Goal: Information Seeking & Learning: Check status

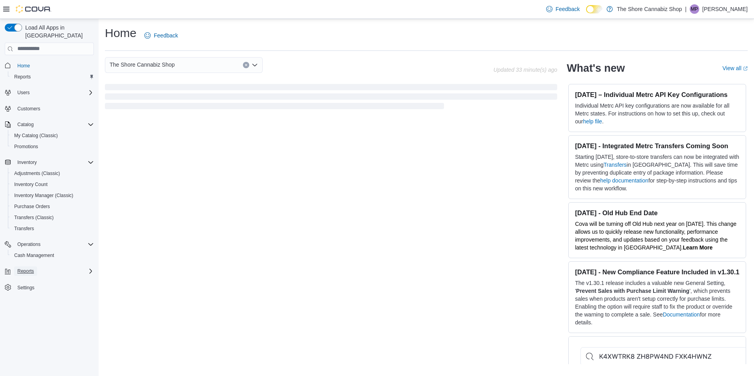
click at [28, 268] on span "Reports" at bounding box center [25, 271] width 17 height 6
click at [30, 300] on span "Reports" at bounding box center [22, 304] width 17 height 9
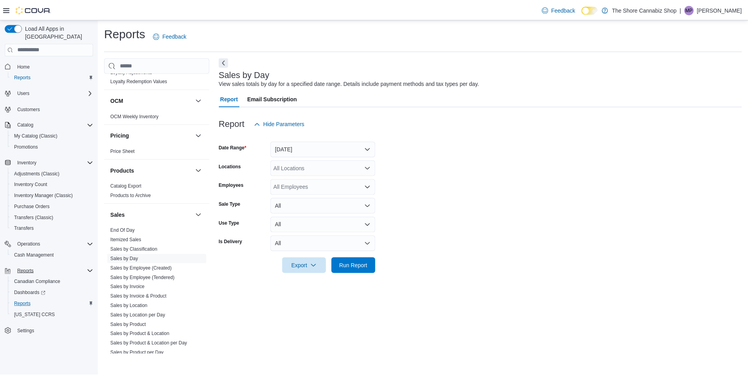
scroll to position [478, 0]
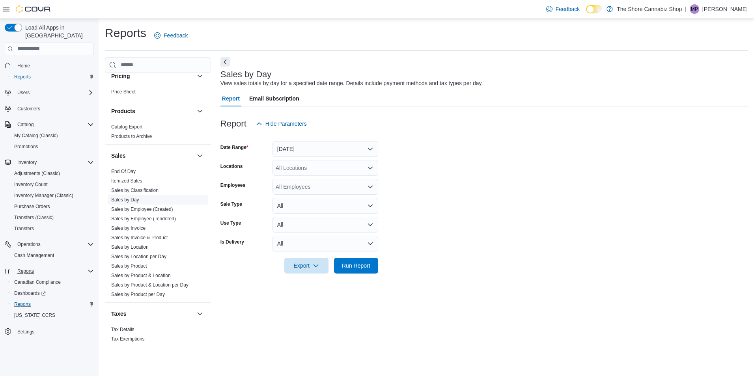
click at [139, 200] on link "Sales by Day" at bounding box center [125, 200] width 28 height 6
click at [367, 152] on button "[DATE]" at bounding box center [325, 149] width 106 height 16
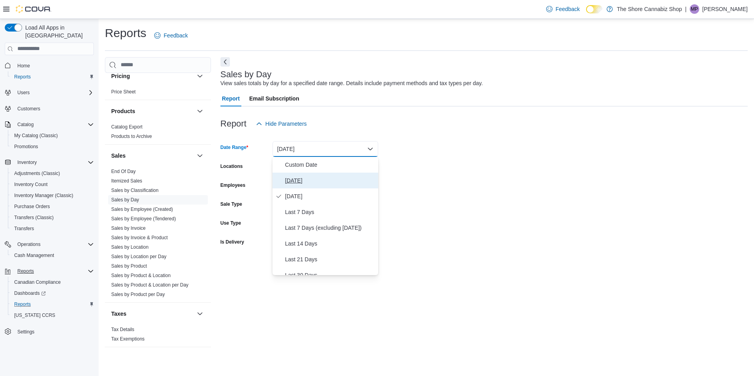
click at [304, 183] on span "[DATE]" at bounding box center [330, 180] width 90 height 9
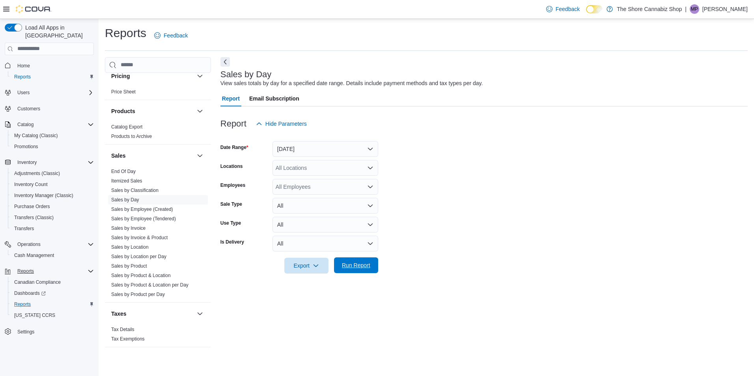
click at [361, 262] on span "Run Report" at bounding box center [356, 265] width 28 height 8
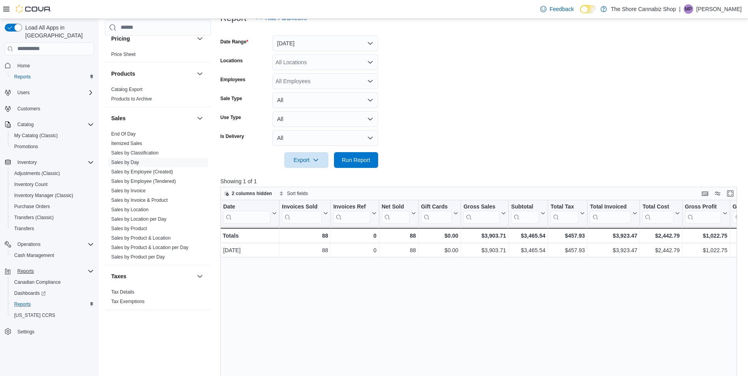
scroll to position [118, 0]
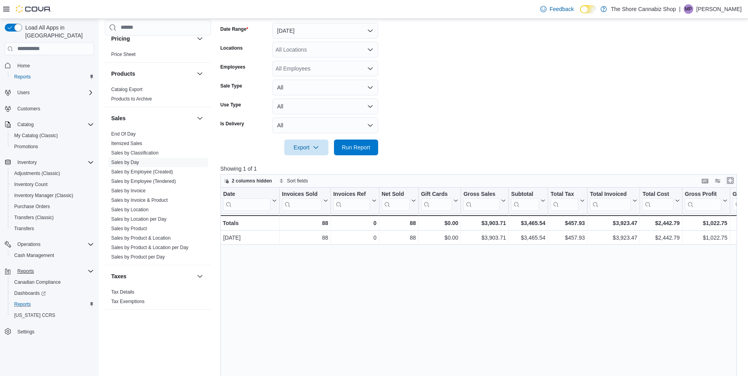
click at [734, 181] on button "Enter fullscreen" at bounding box center [729, 180] width 9 height 9
